Goal: Register for event/course

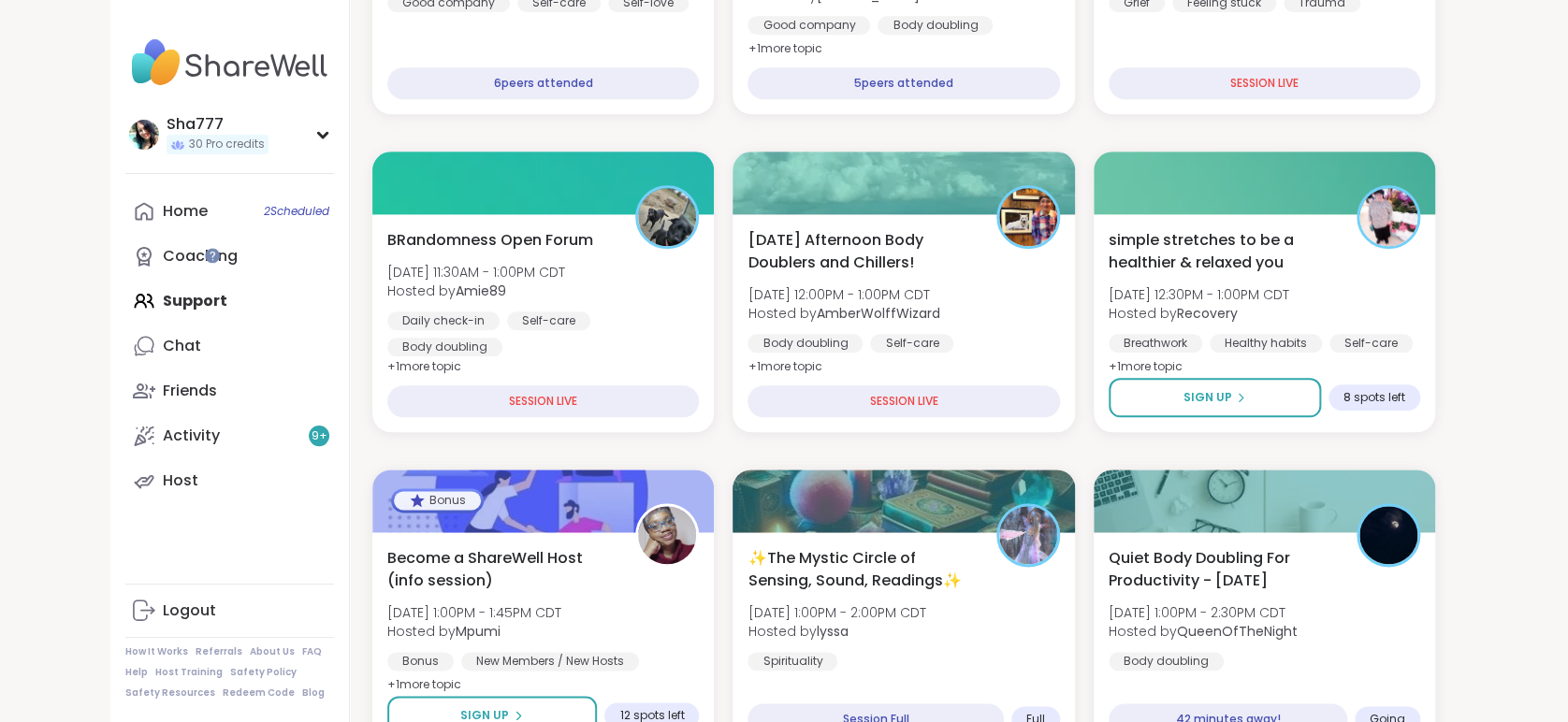
scroll to position [882, 0]
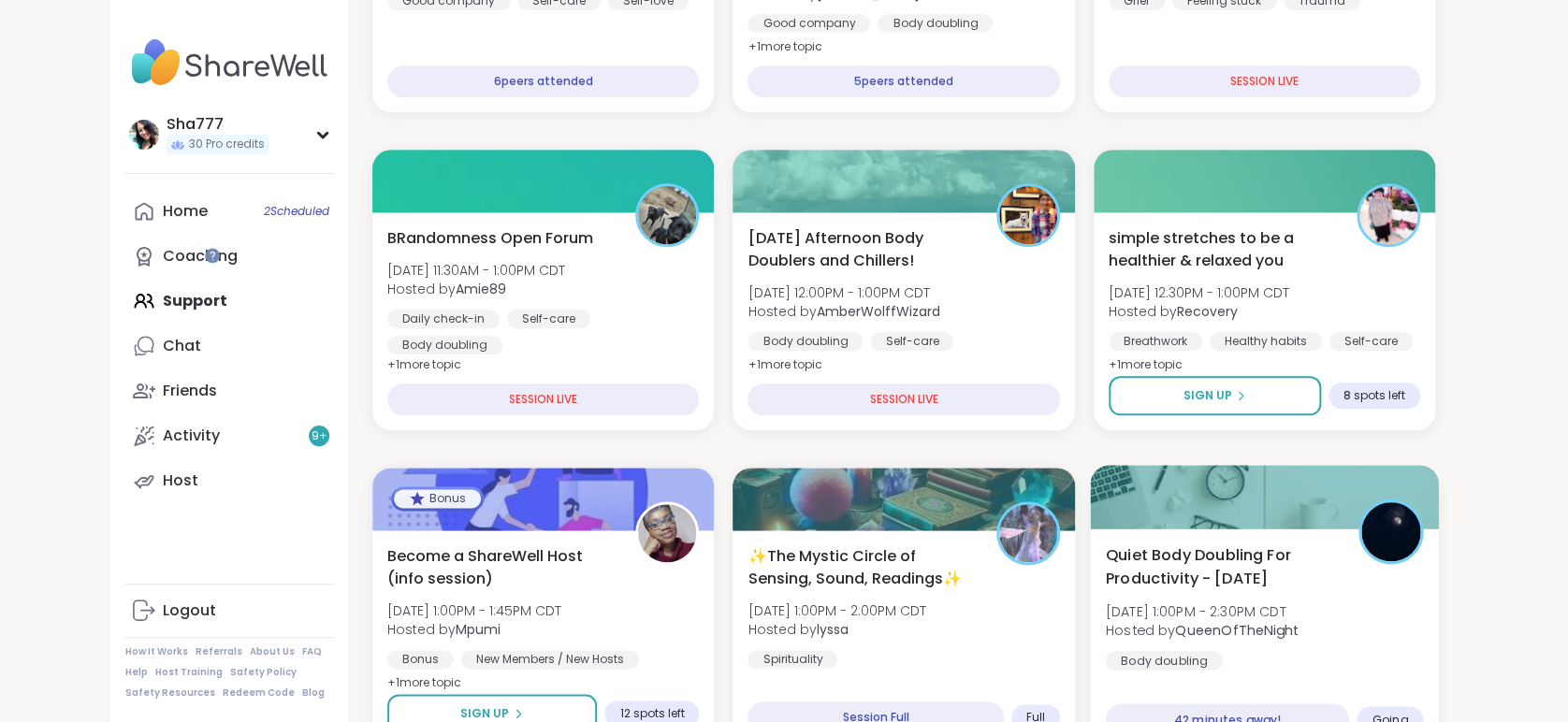
click at [1297, 602] on span "Thu, Sep 11 | 1:00PM - 2:30PM CDT" at bounding box center [1201, 610] width 193 height 18
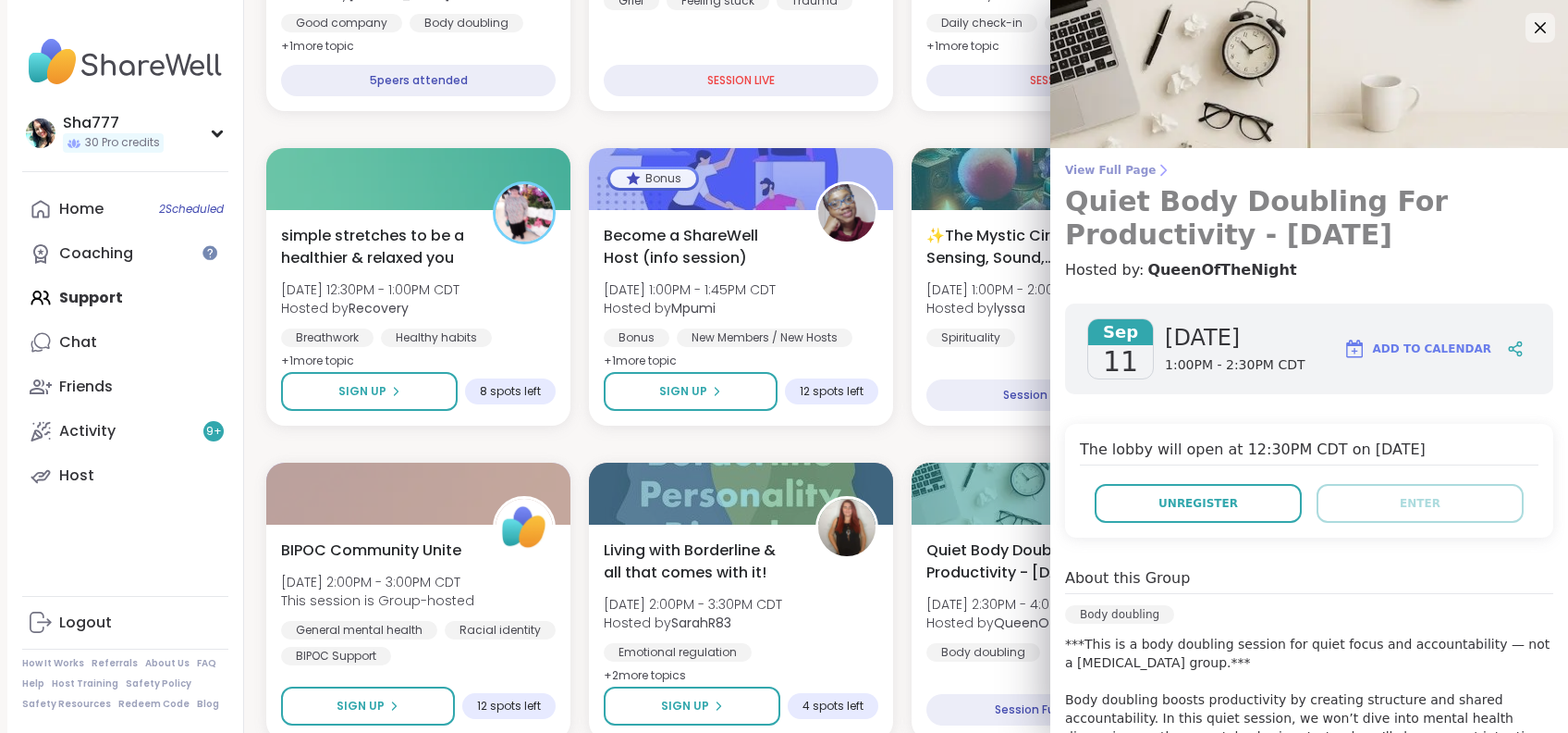
click at [1108, 170] on span "View Full Page" at bounding box center [1309, 170] width 488 height 14
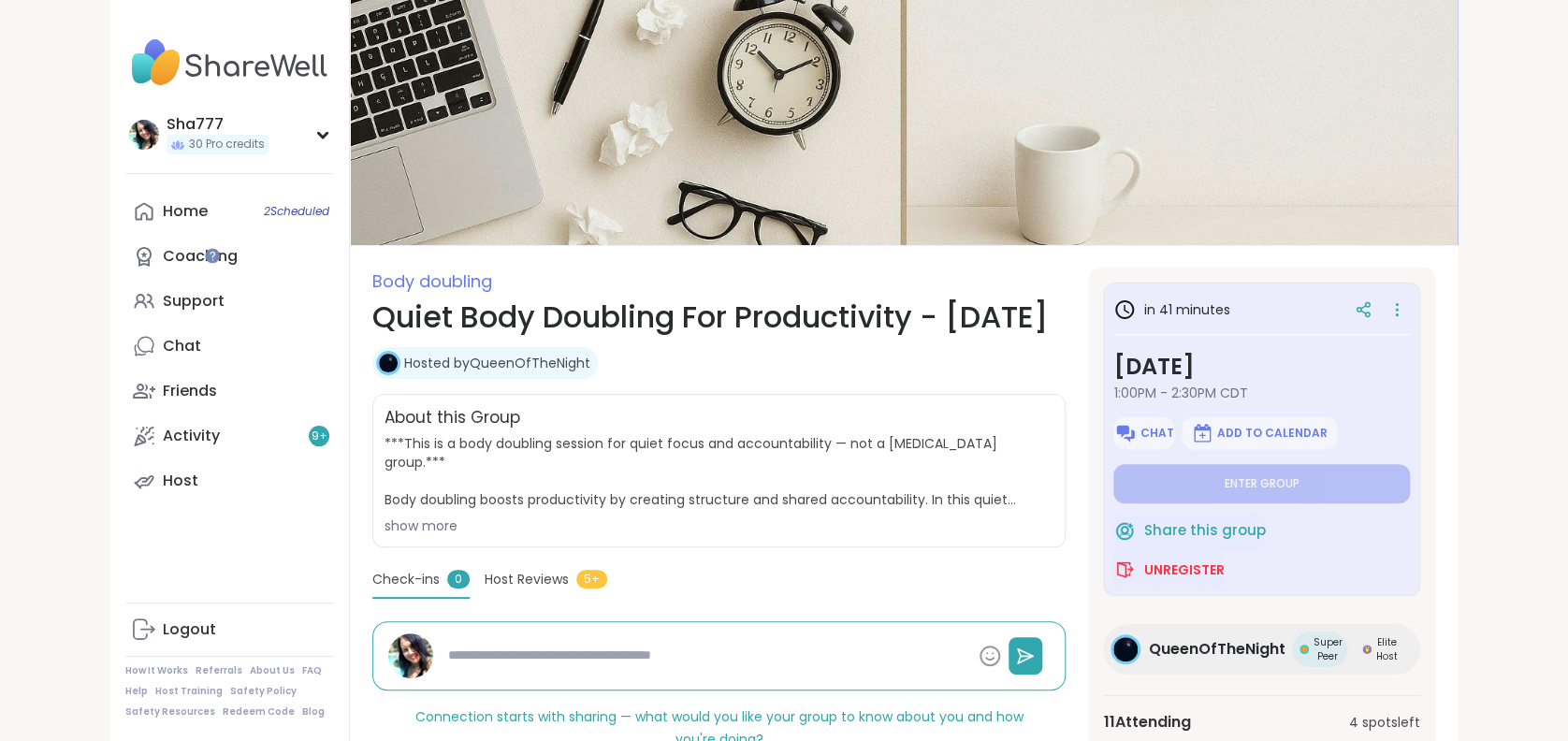
click at [1115, 458] on section "Body doubling Quiet Body Doubling For Productivity - [DATE] Hosted by QueenOfTh…" at bounding box center [904, 624] width 1108 height 713
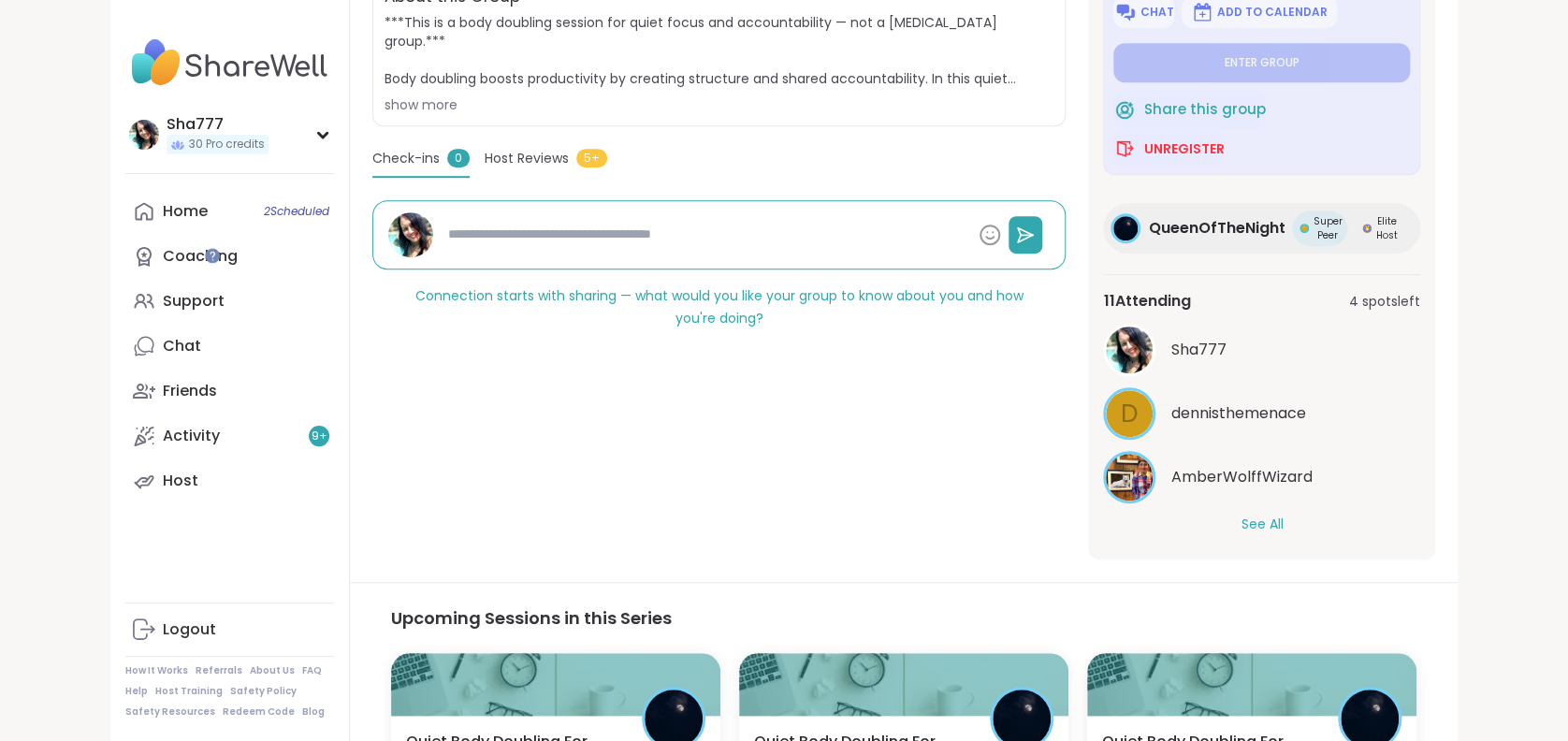
scroll to position [423, 0]
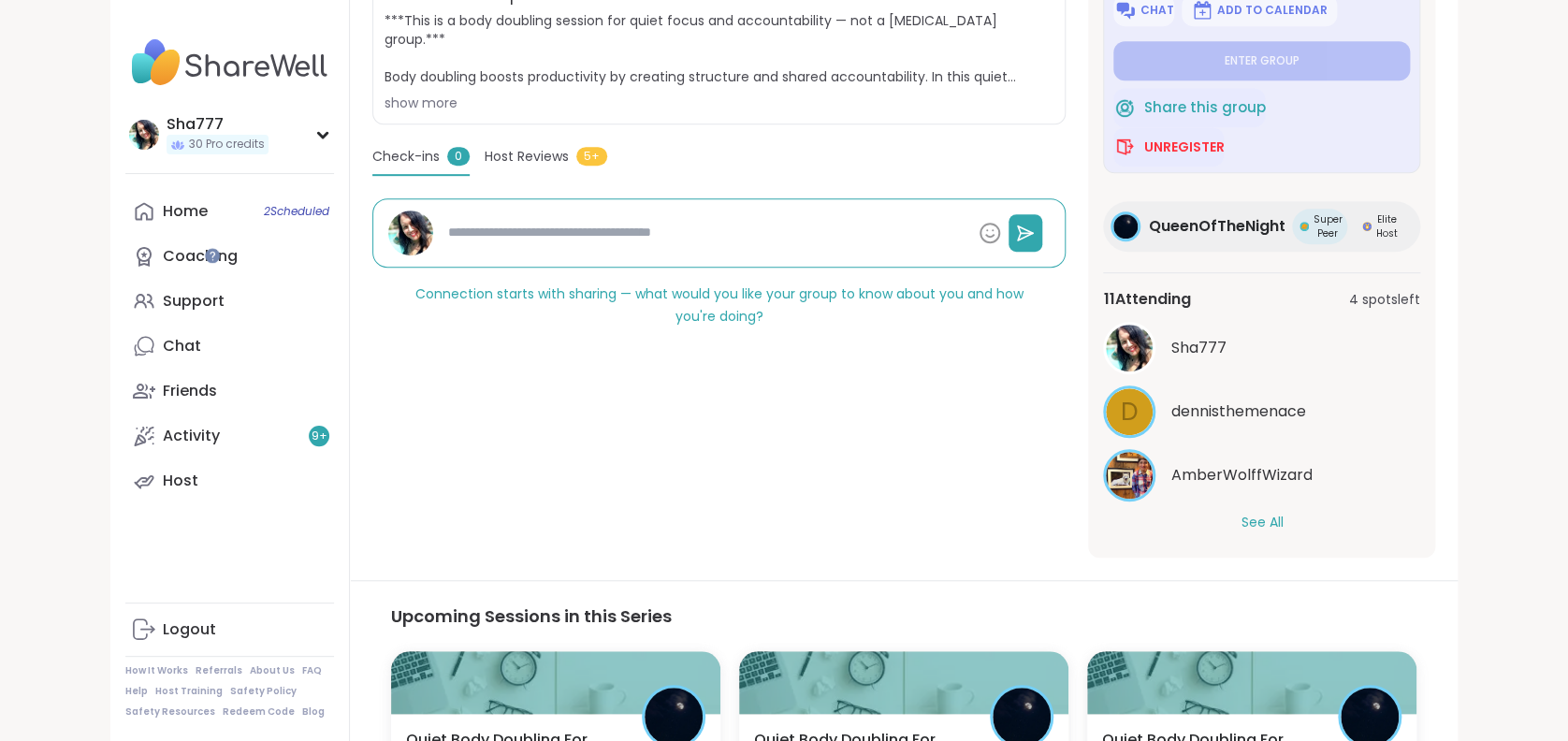
click at [1283, 512] on button "See All" at bounding box center [1261, 522] width 42 height 19
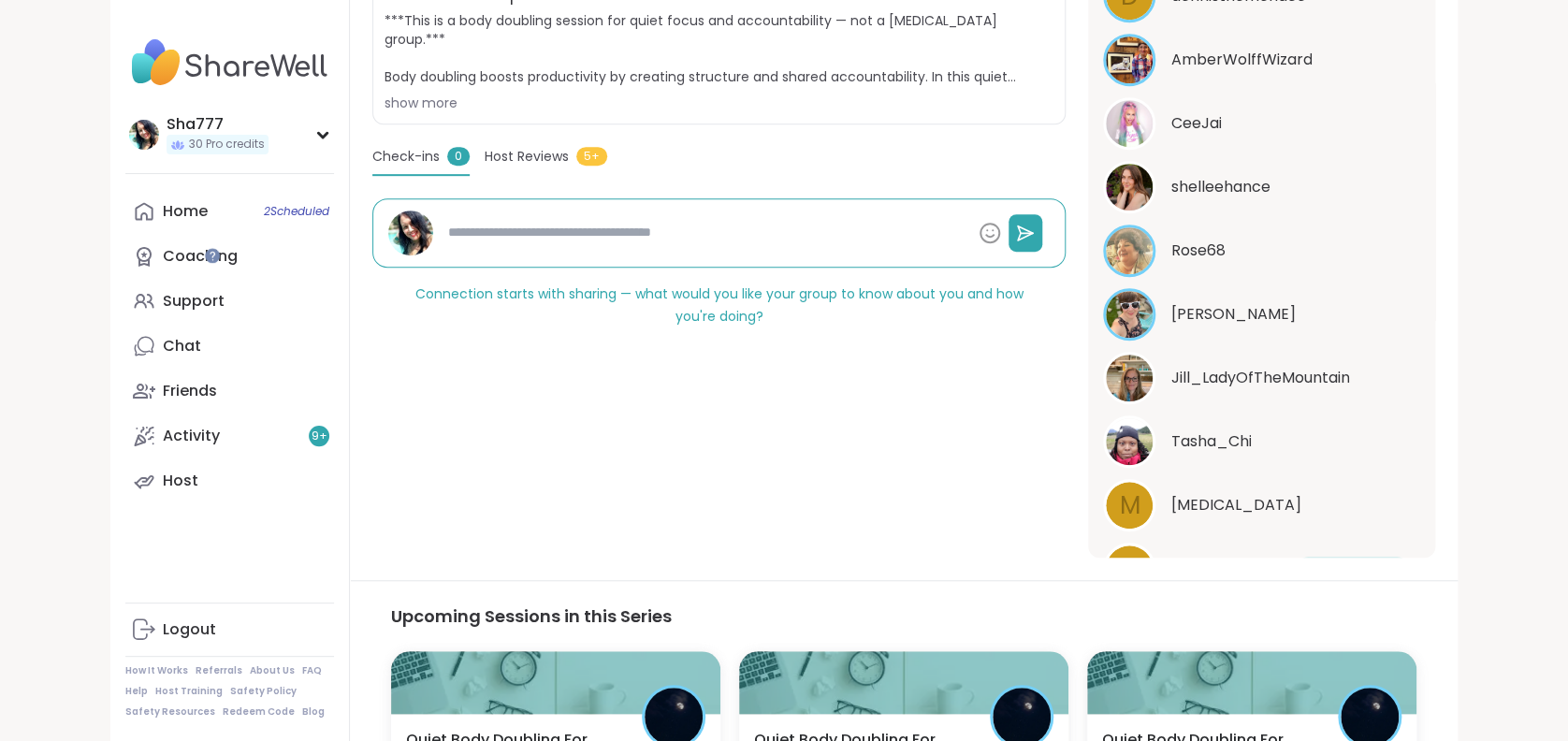
scroll to position [507, 0]
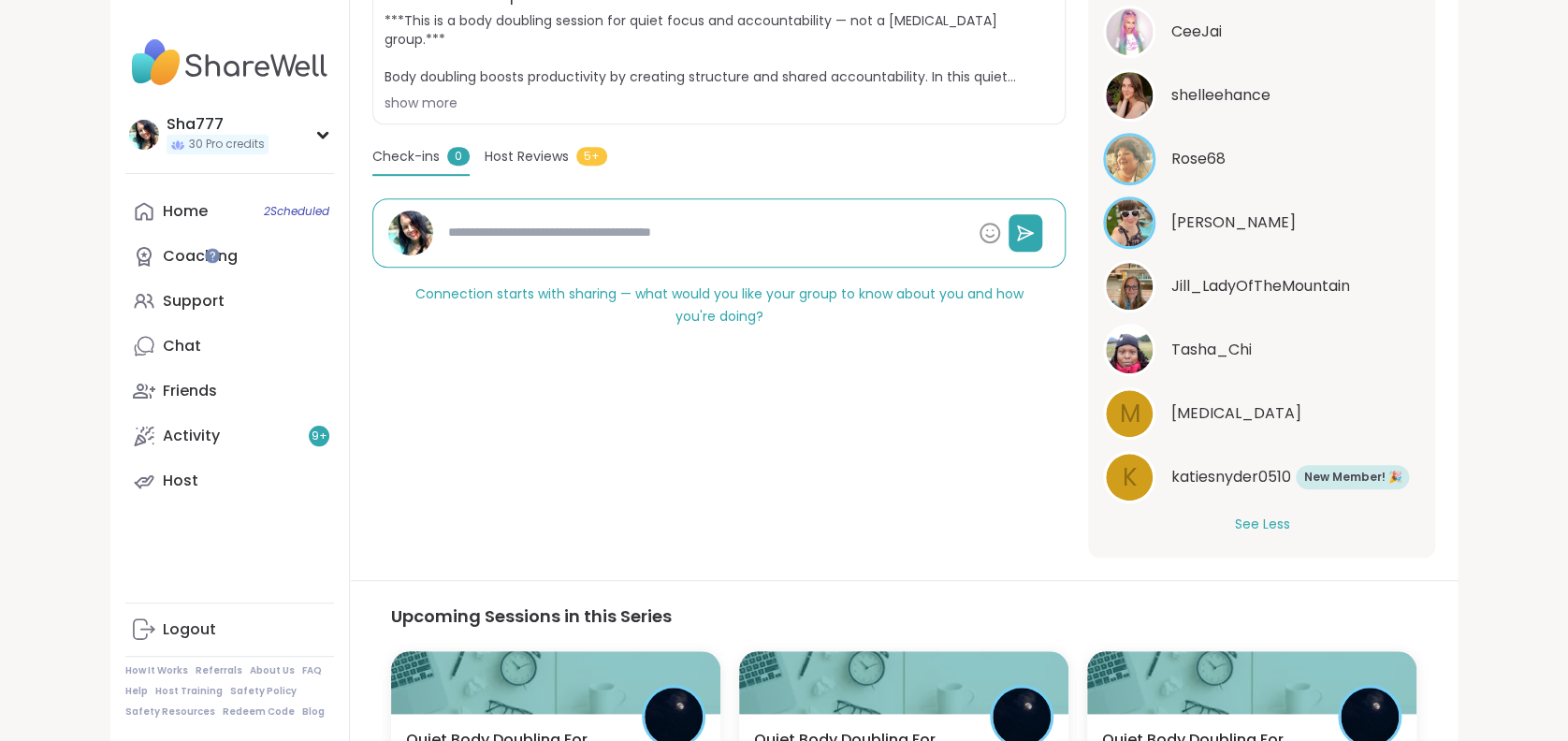
click at [1121, 314] on section "Body doubling Quiet Body Doubling For Productivity - [DATE] Hosted by QueenOfTh…" at bounding box center [904, 201] width 1108 height 713
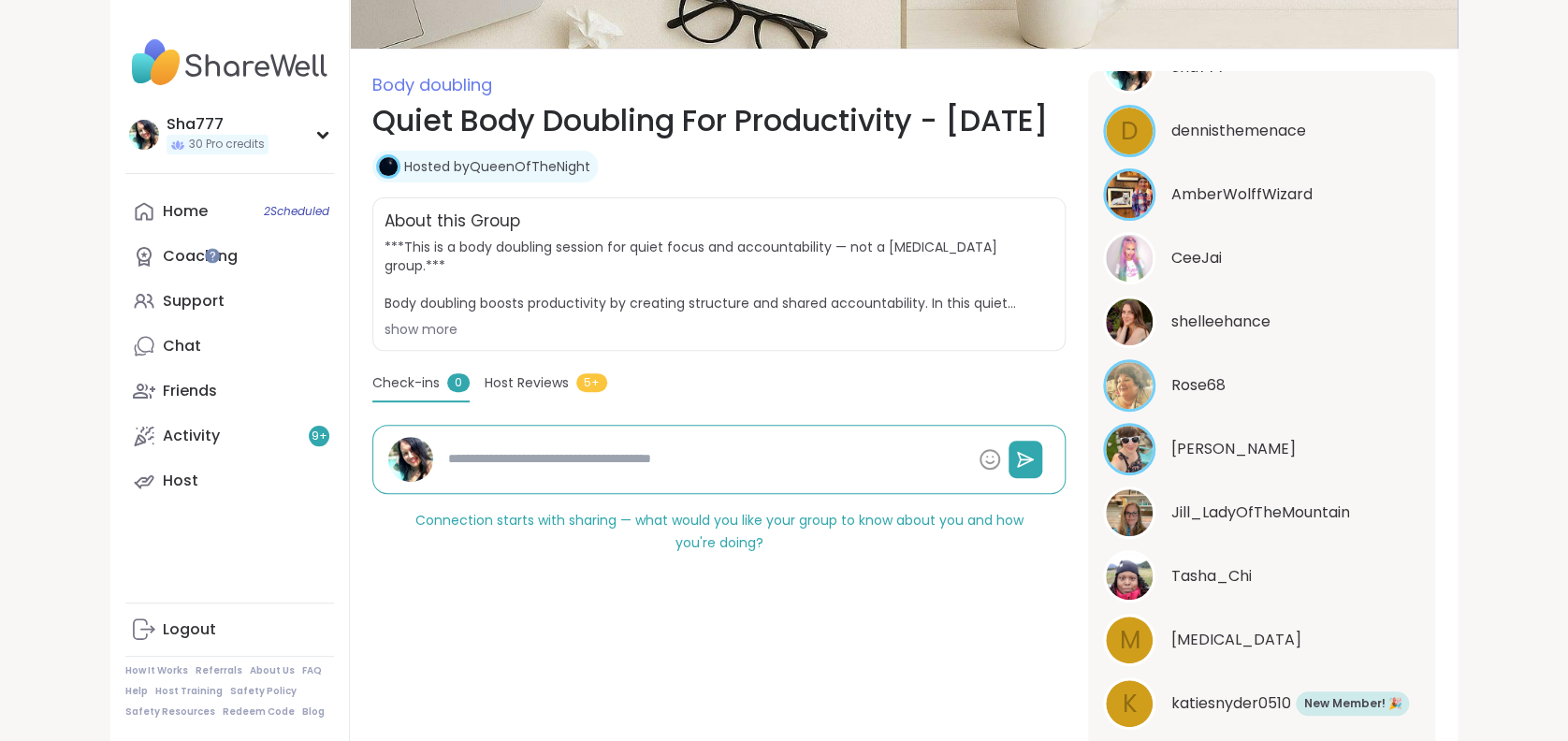
scroll to position [0, 0]
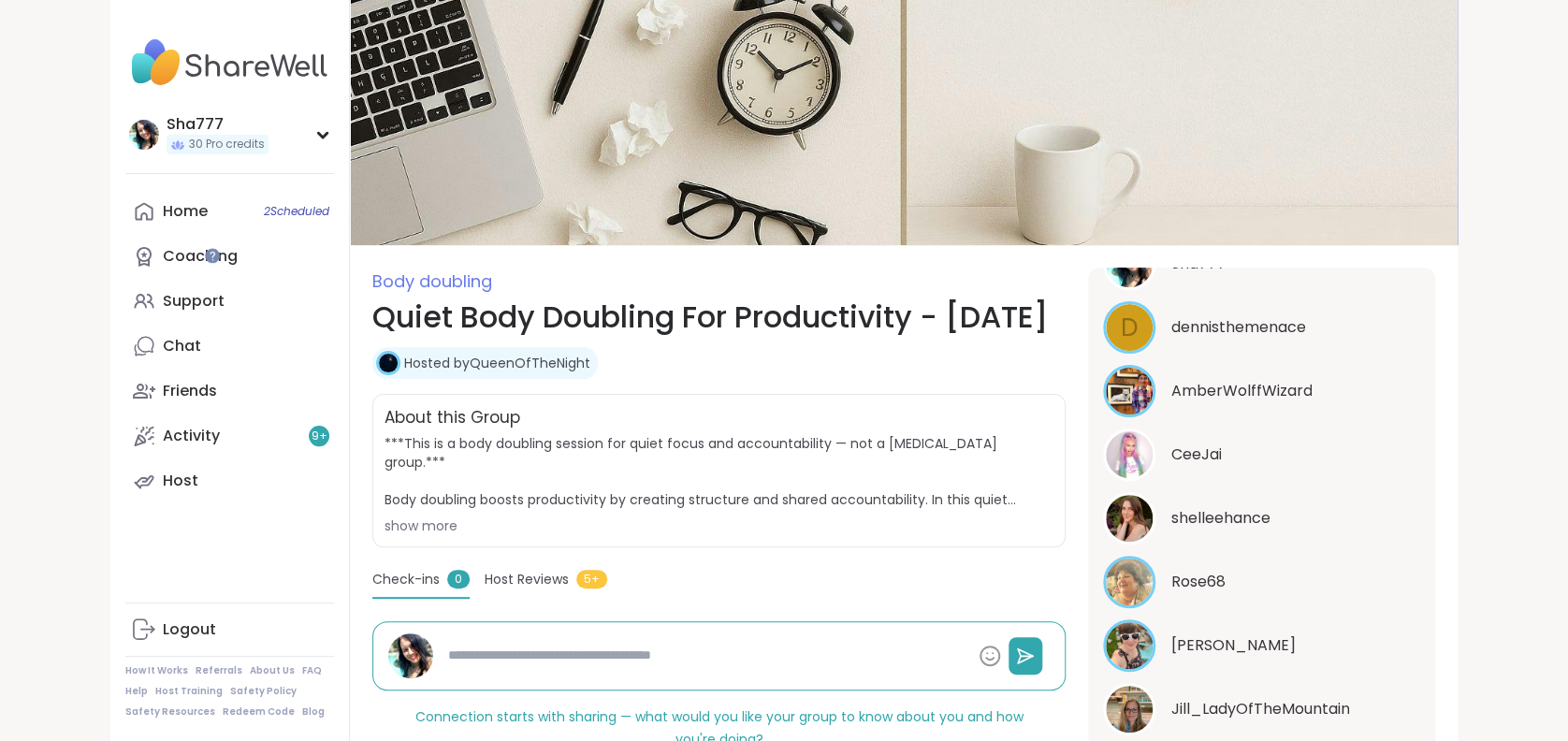
type textarea "*"
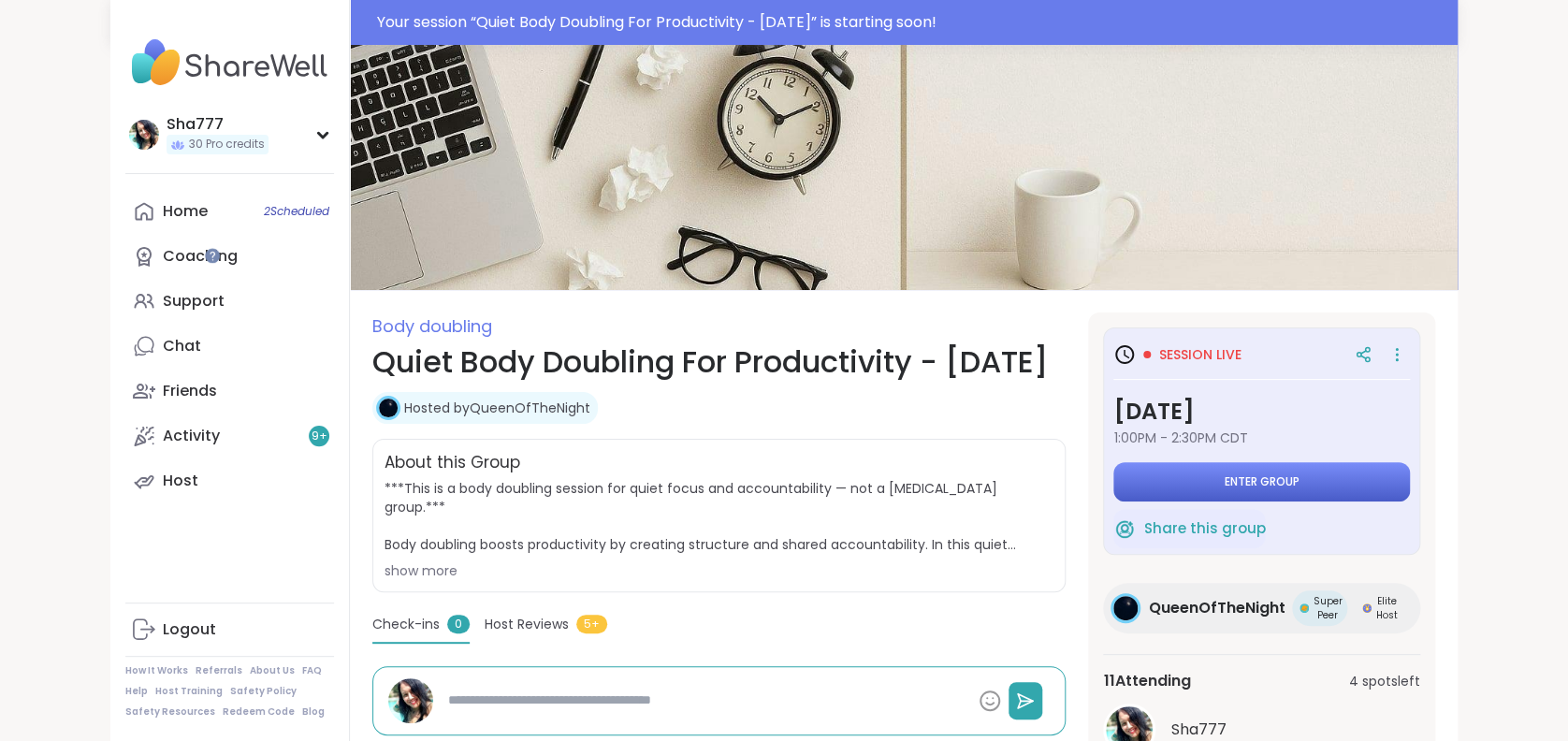
click at [1281, 469] on button "Enter group" at bounding box center [1261, 481] width 297 height 39
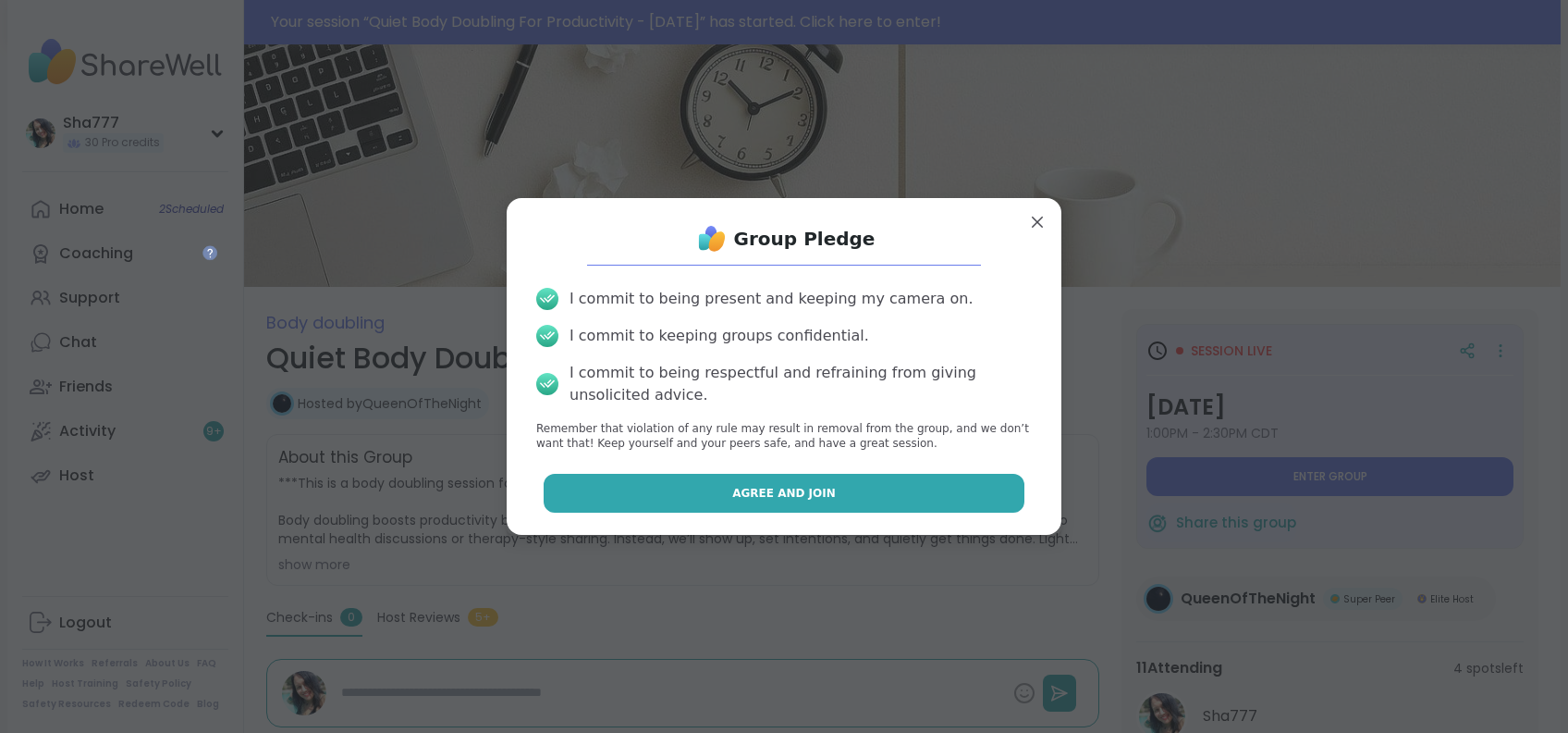
click at [942, 477] on button "Agree and Join" at bounding box center [784, 493] width 481 height 38
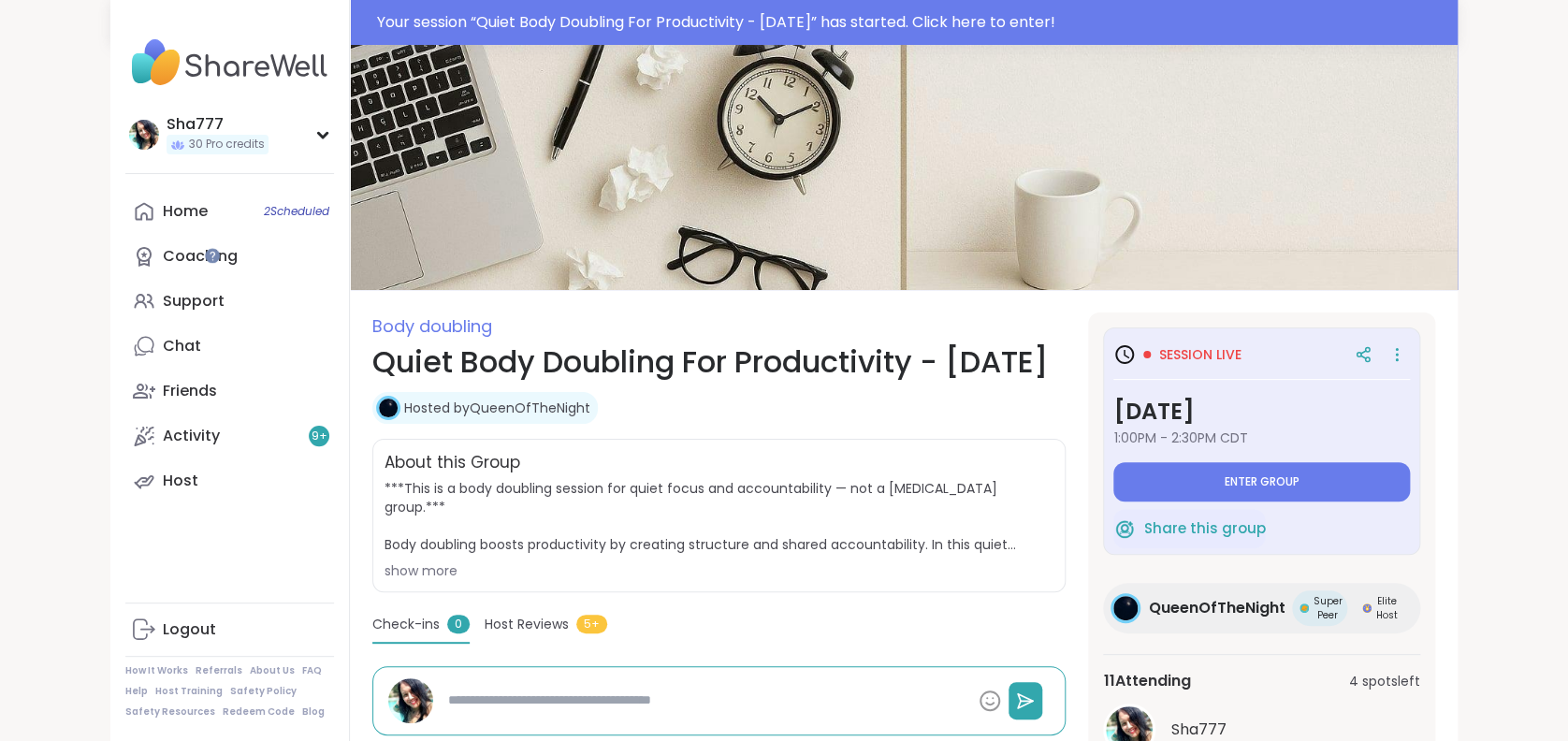
type textarea "*"
